Goal: Transaction & Acquisition: Purchase product/service

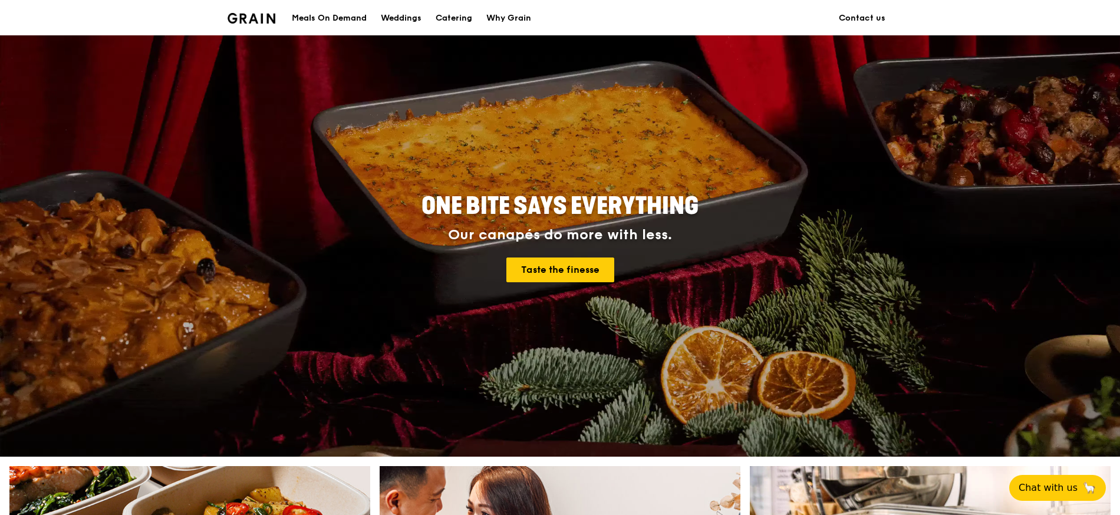
scroll to position [6, 0]
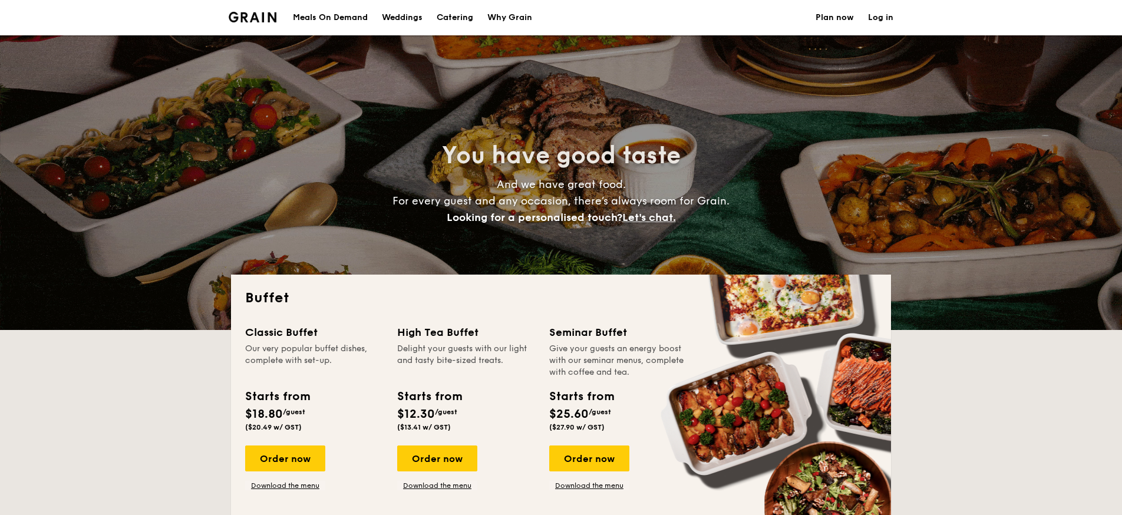
select select
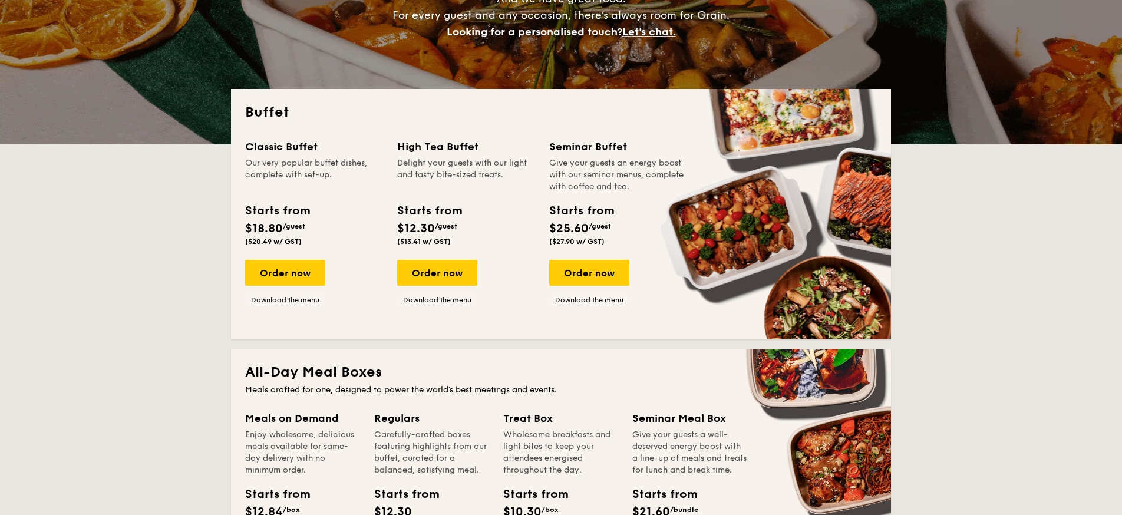
scroll to position [186, 0]
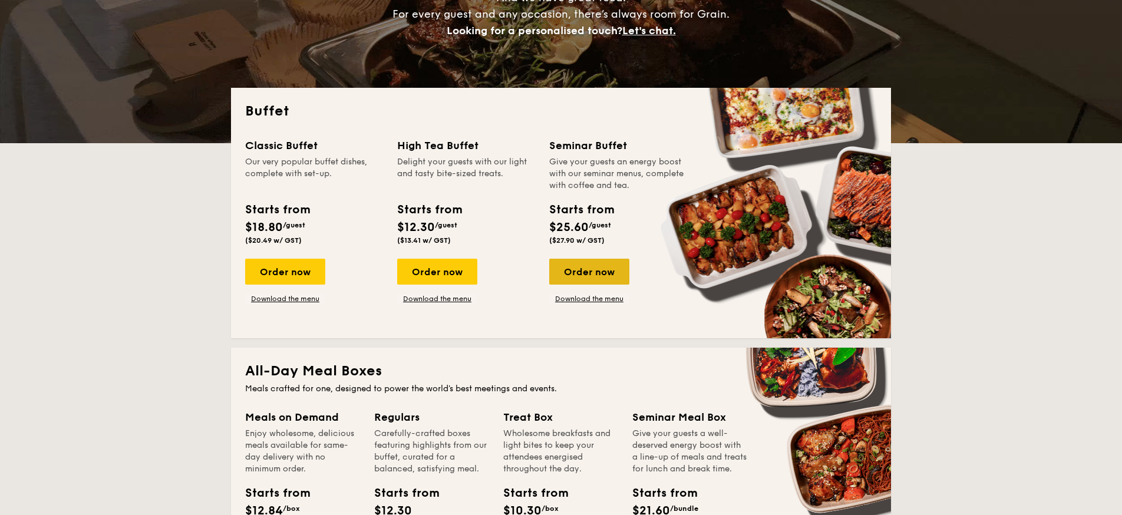
click at [597, 267] on div "Order now" at bounding box center [589, 272] width 80 height 26
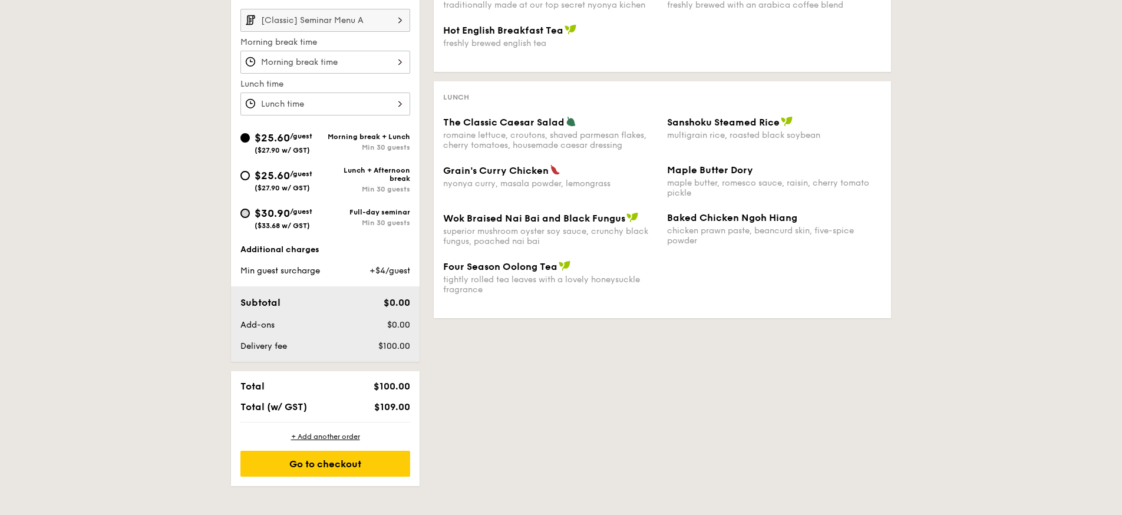
scroll to position [373, 1]
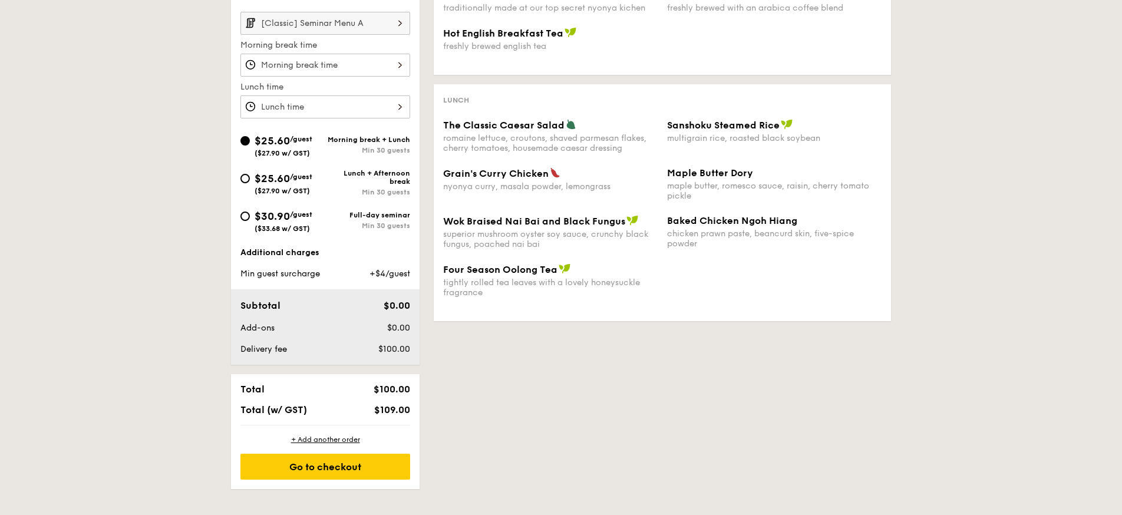
click at [242, 212] on div "$30.90 /guest ($33.68 w/ GST)" at bounding box center [282, 220] width 85 height 25
click at [242, 212] on input "$30.90 /guest ($33.68 w/ GST) Full-day seminar Min 30 guests" at bounding box center [244, 216] width 9 height 9
radio input "true"
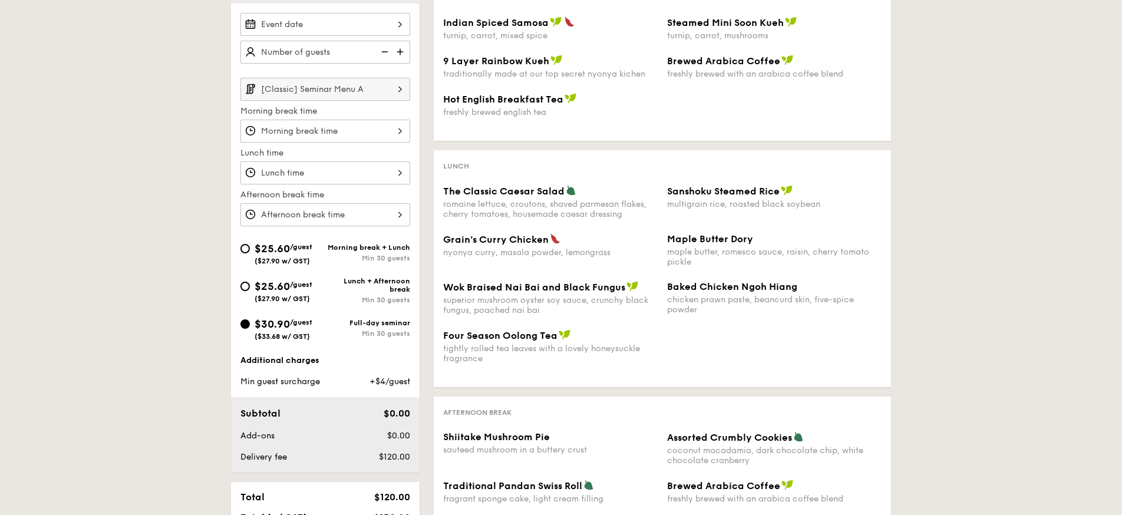
scroll to position [306, 1]
click at [400, 90] on img at bounding box center [400, 89] width 20 height 22
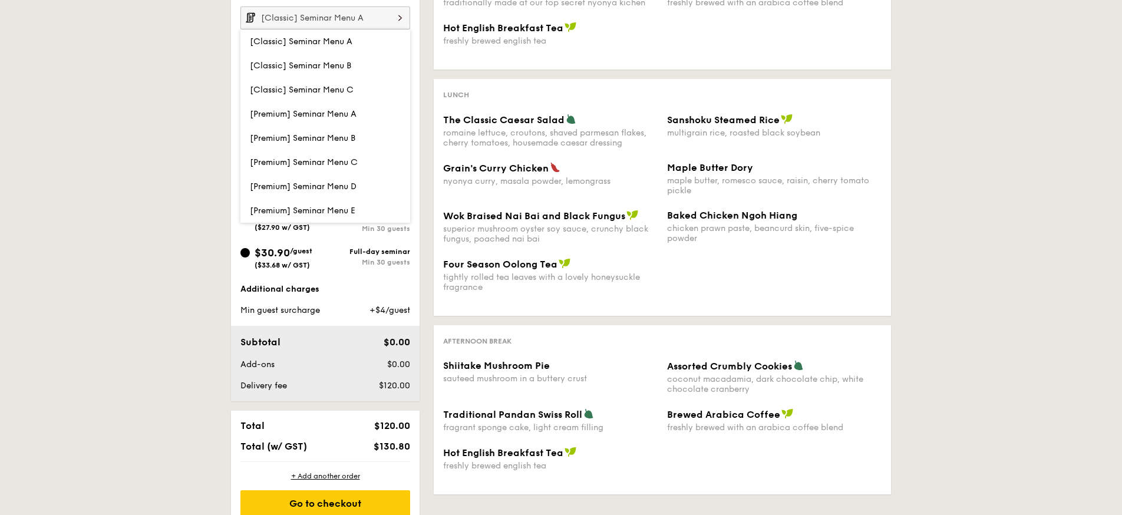
scroll to position [371, 0]
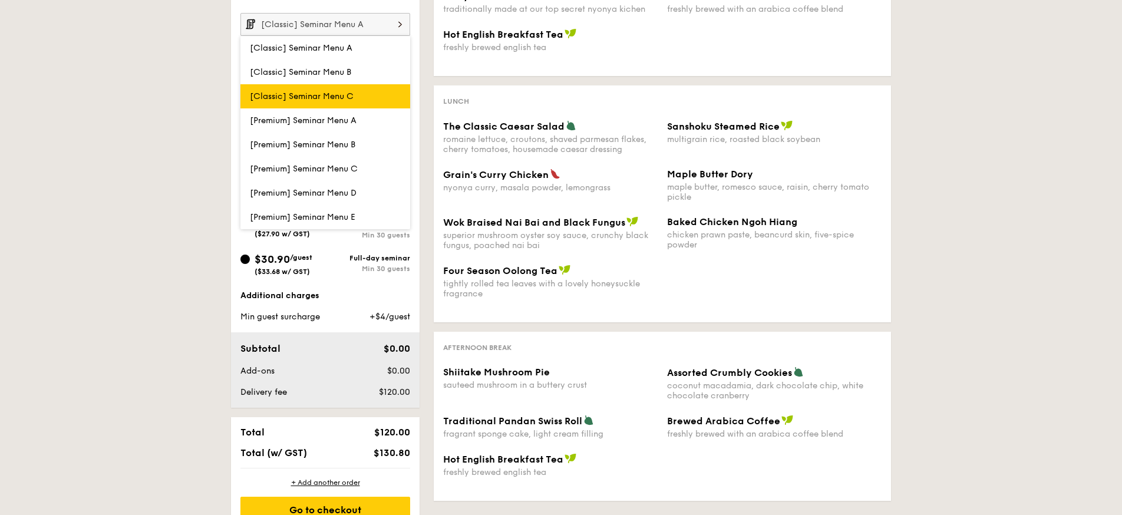
click at [312, 100] on span "[Classic] Seminar Menu C" at bounding box center [302, 96] width 104 height 10
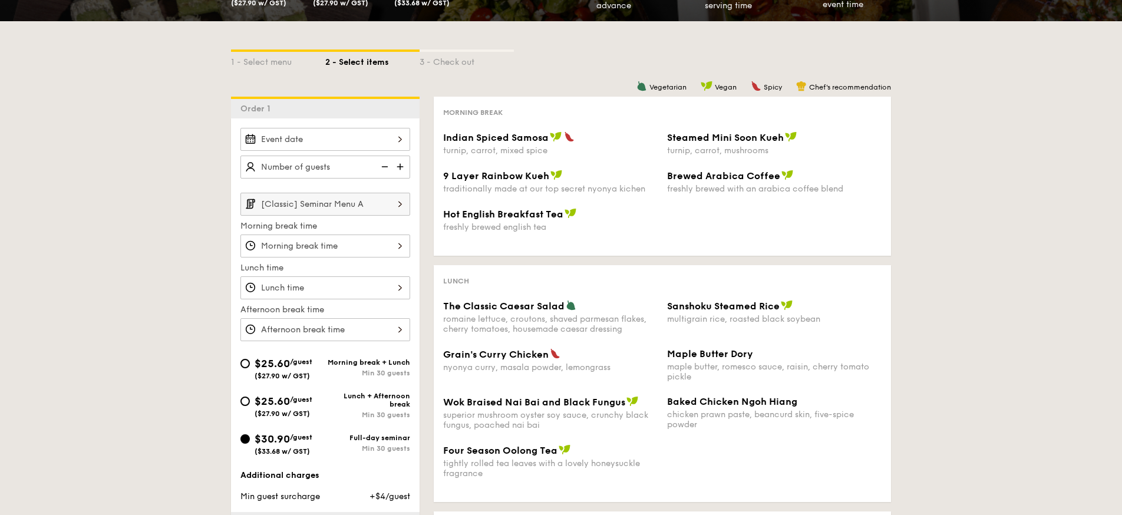
scroll to position [192, 0]
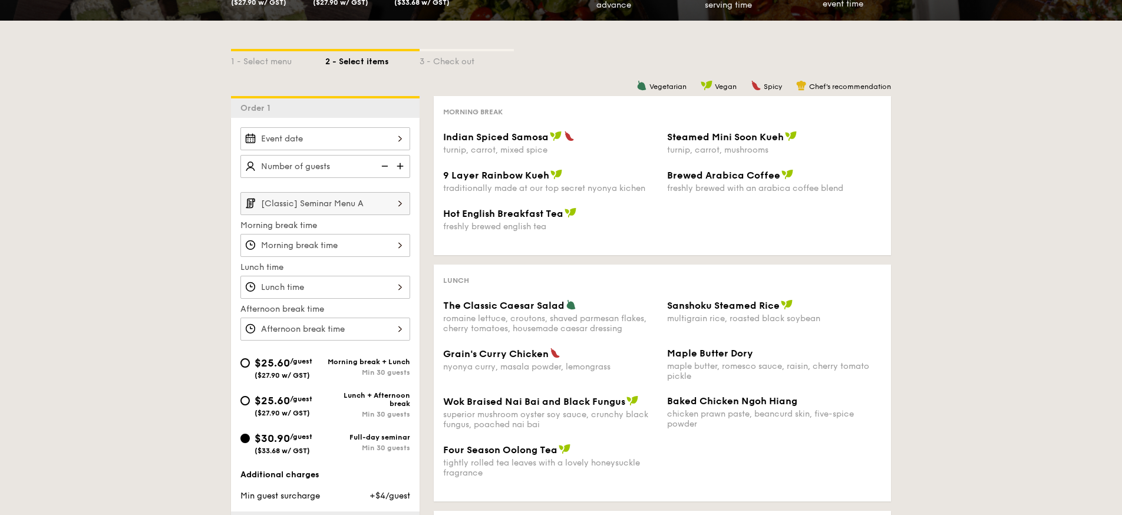
click at [398, 205] on img at bounding box center [400, 203] width 20 height 22
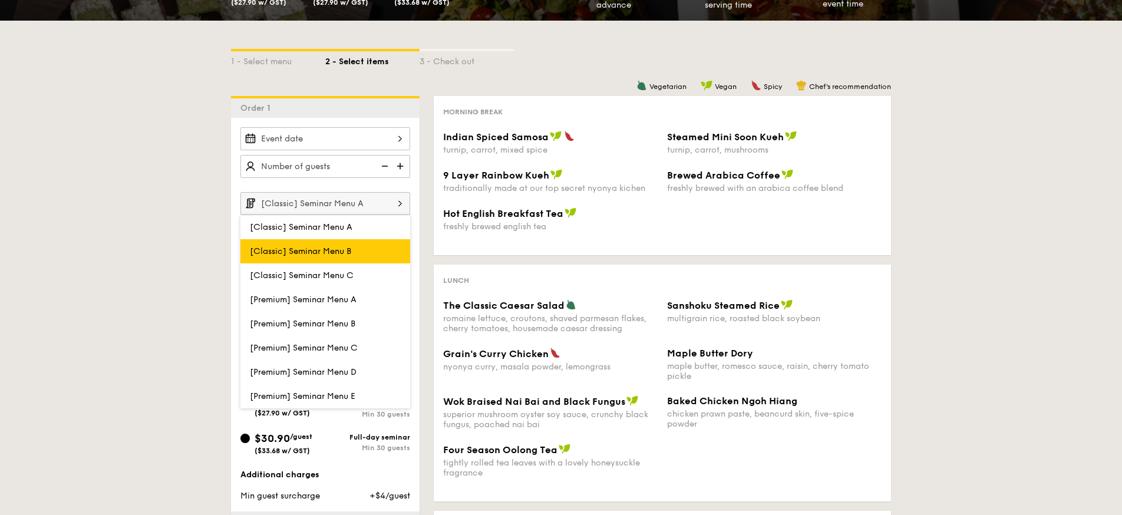
click at [354, 253] on label "[Classic] Seminar Menu B" at bounding box center [325, 251] width 170 height 24
click at [0, 0] on input "[Classic] Seminar Menu B" at bounding box center [0, 0] width 0 height 0
type input "[Classic] Seminar Menu B"
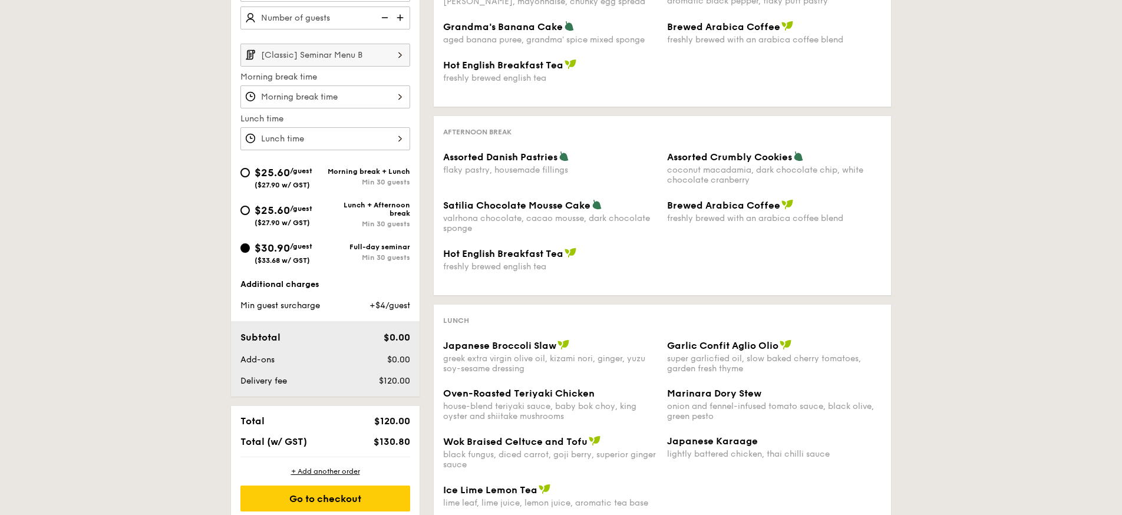
scroll to position [341, 0]
click at [400, 63] on img at bounding box center [400, 53] width 20 height 22
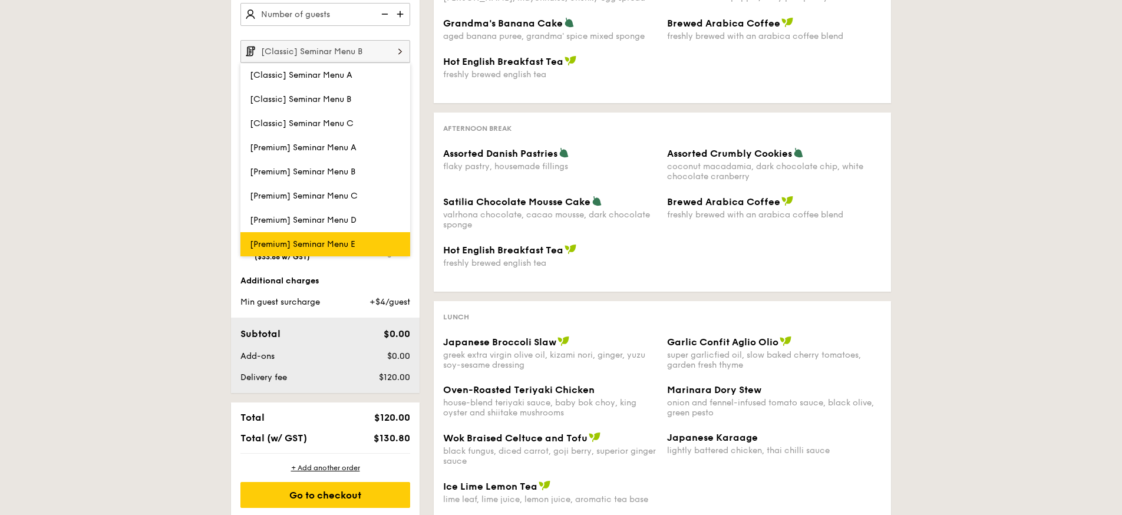
scroll to position [345, 1]
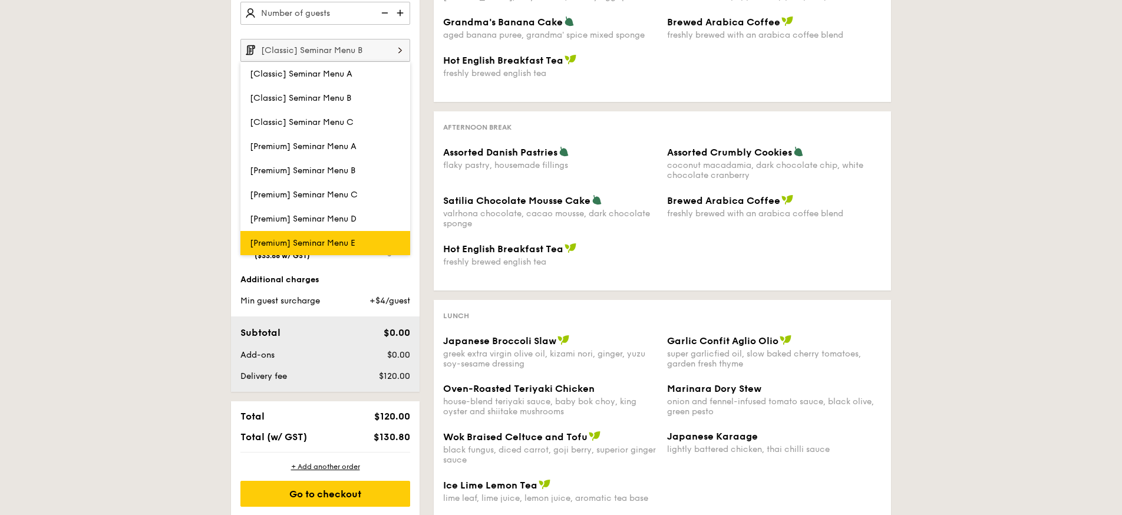
click at [340, 242] on span "[Premium] Seminar Menu E" at bounding box center [303, 243] width 106 height 10
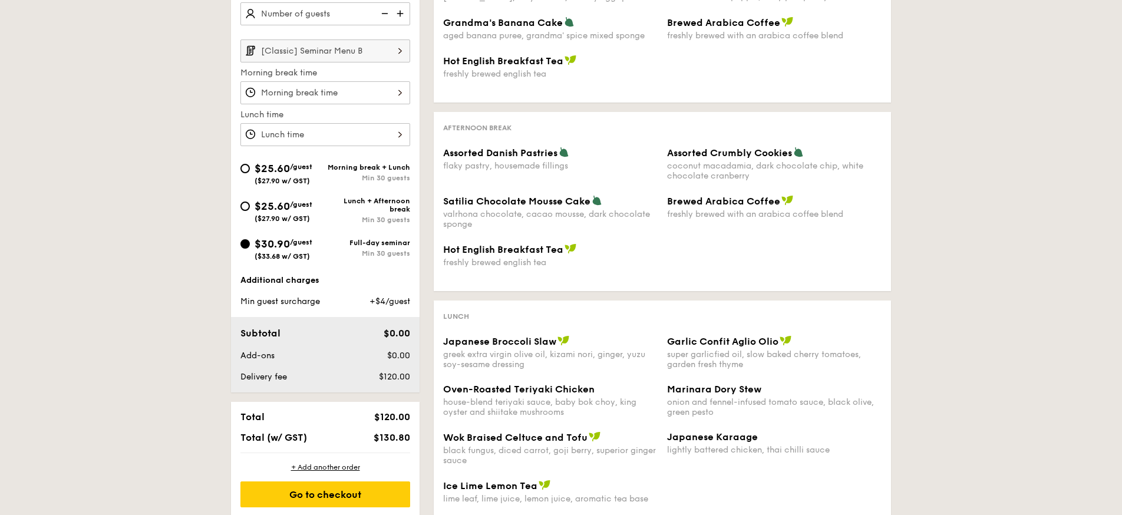
scroll to position [359, 0]
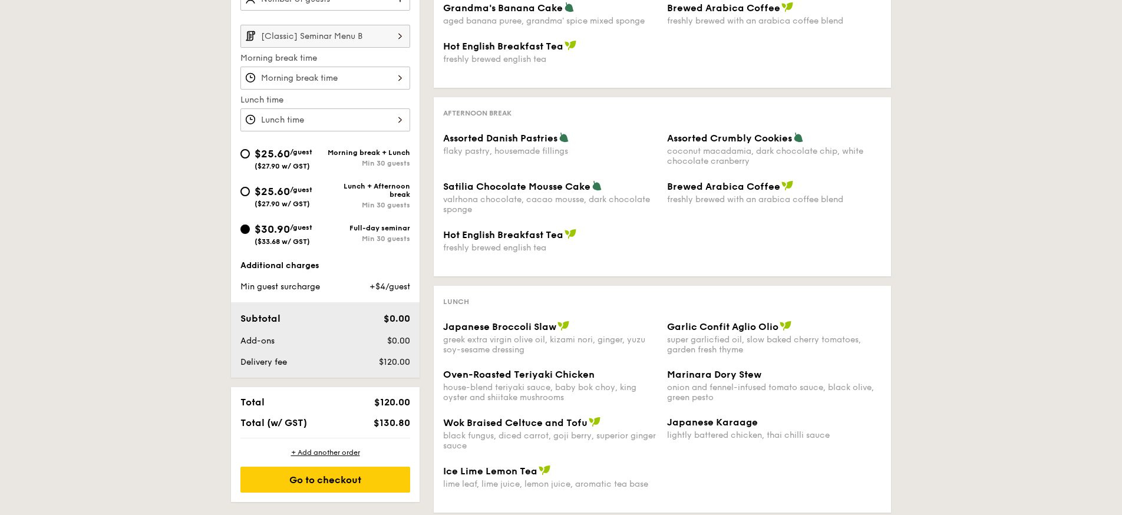
click at [394, 41] on img at bounding box center [400, 36] width 20 height 22
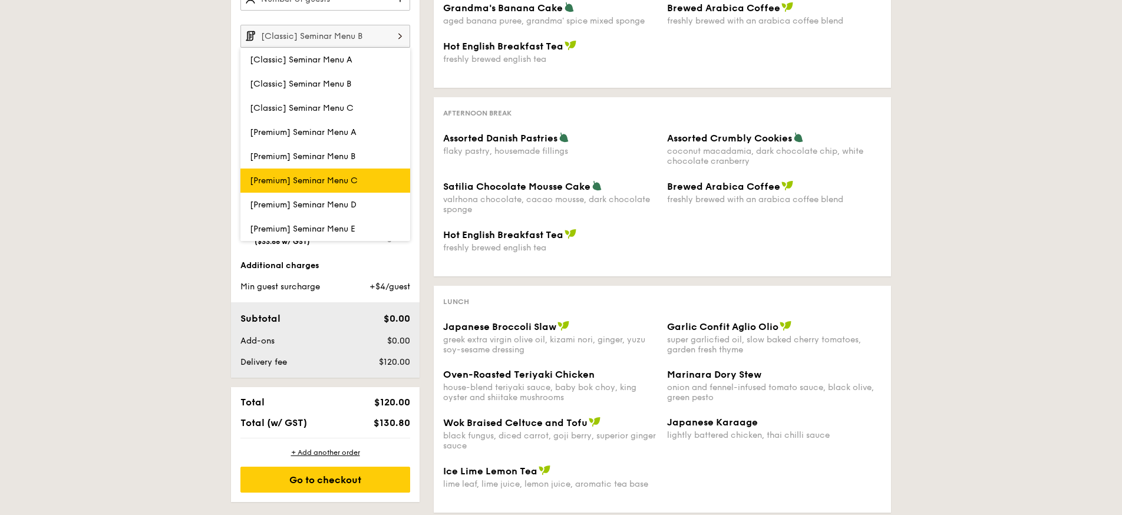
click at [304, 177] on span "[Premium] Seminar Menu C" at bounding box center [304, 181] width 108 height 10
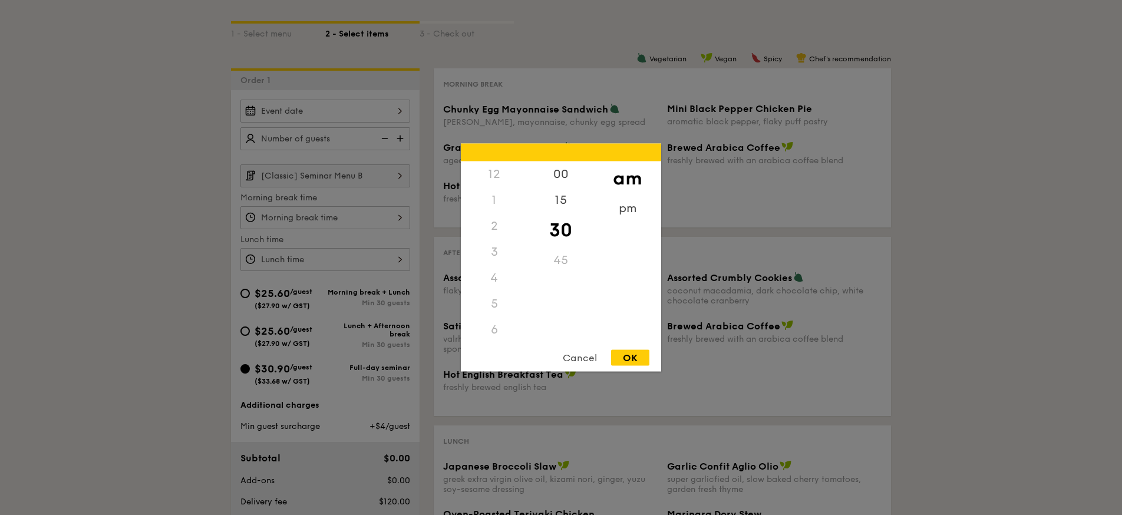
scroll to position [130, 0]
click at [575, 359] on div "Cancel" at bounding box center [580, 358] width 58 height 16
click at [362, 266] on div "12 1 2 3 4 5 6 7 8 9 10 11 00 15 30 45 am pm Cancel OK" at bounding box center [325, 259] width 170 height 23
click at [585, 357] on div "Cancel" at bounding box center [580, 358] width 58 height 16
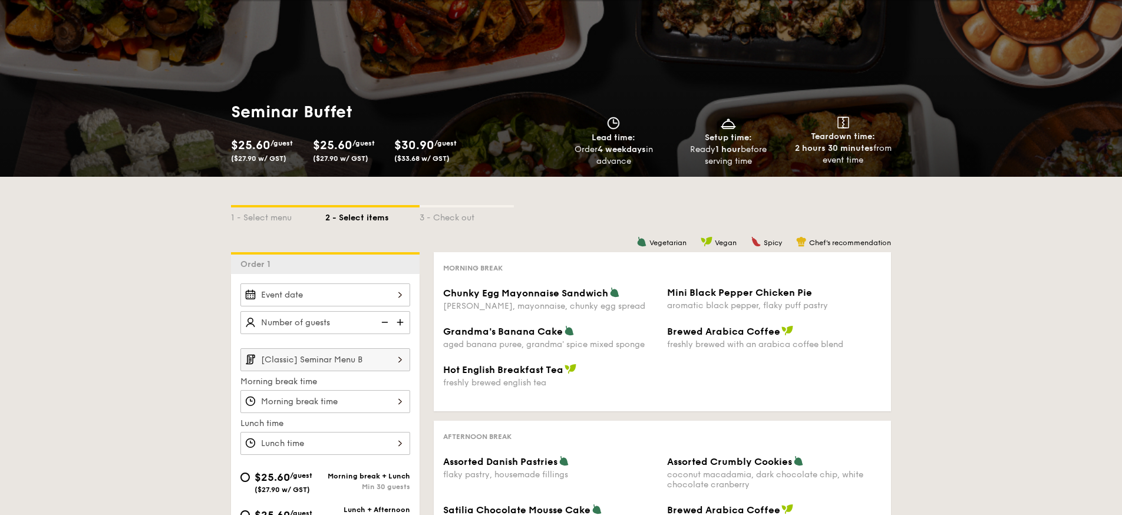
scroll to position [24, 0]
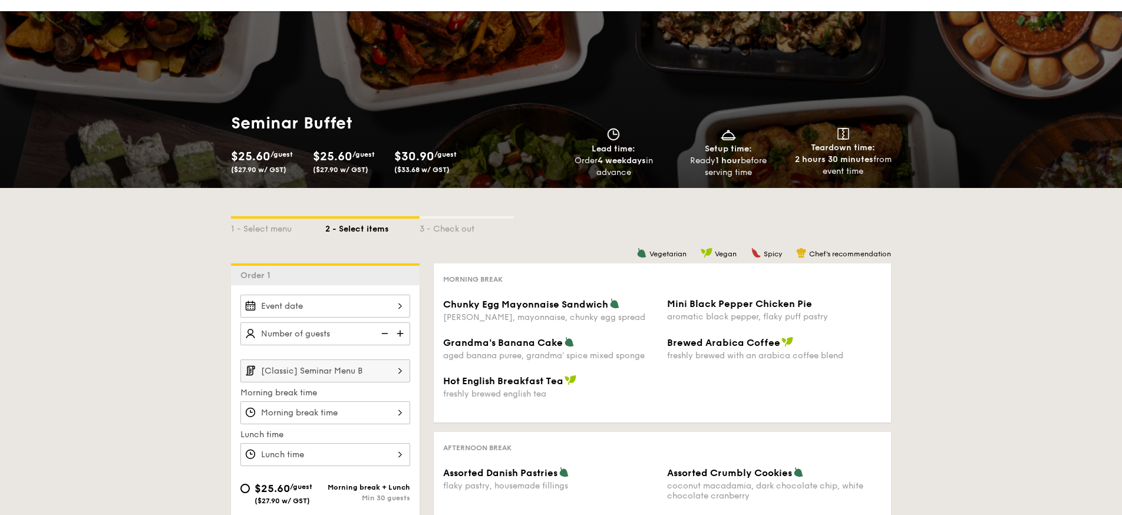
scroll to position [188, 0]
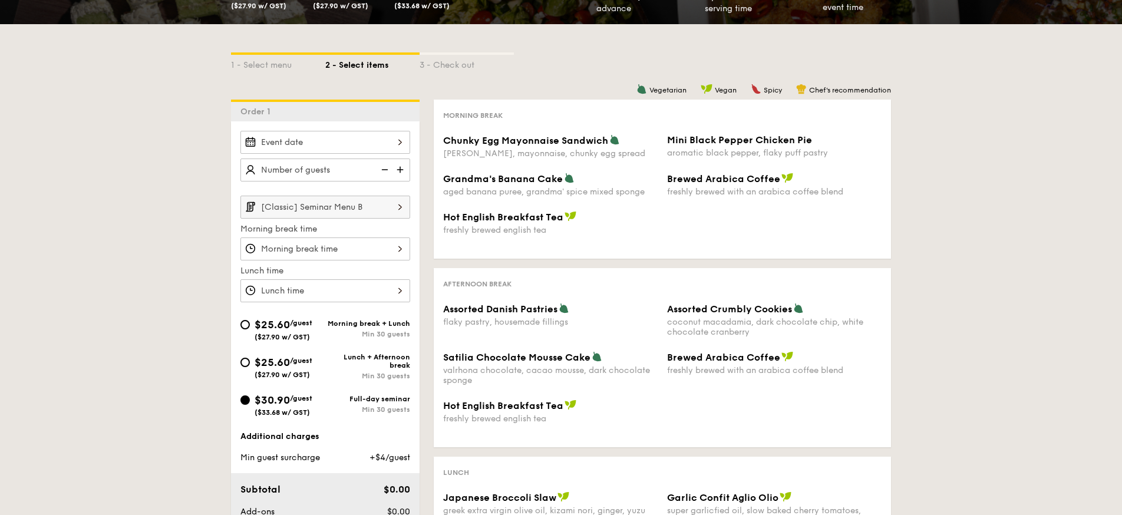
select select
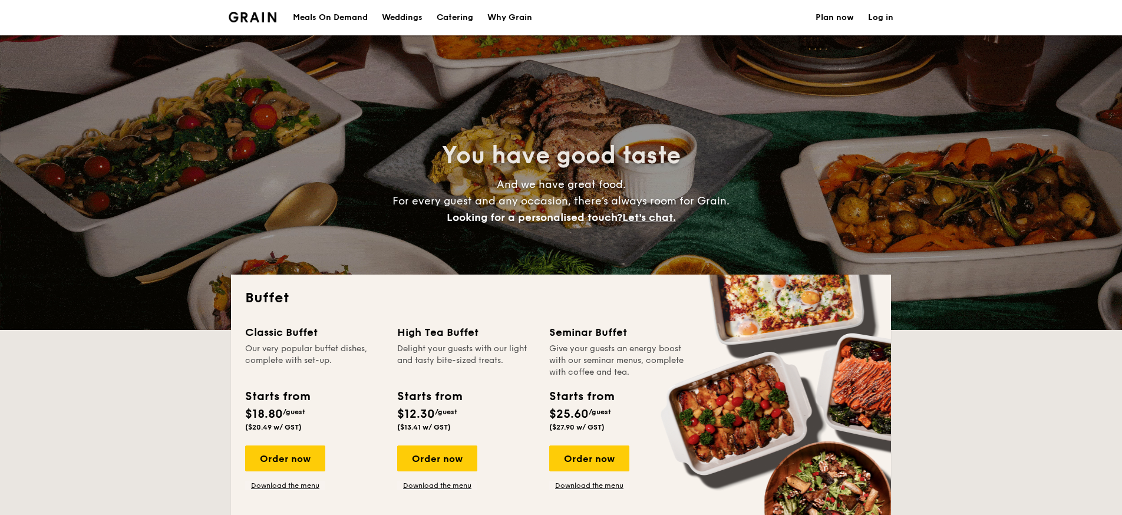
scroll to position [0, 0]
